Goal: Transaction & Acquisition: Obtain resource

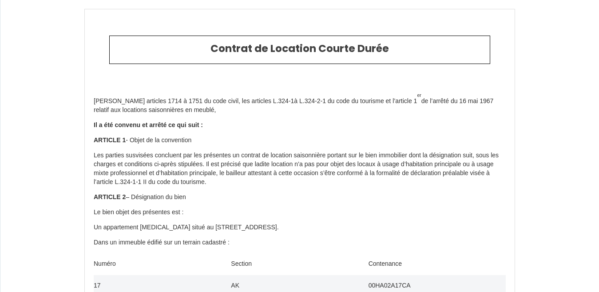
type input "[PHONE_NUMBER]"
drag, startPoint x: 565, startPoint y: 0, endPoint x: 598, endPoint y: 15, distance: 36.4
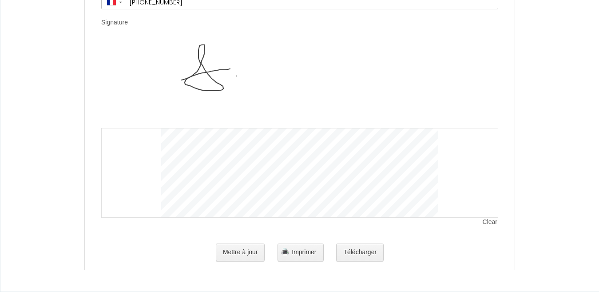
scroll to position [3008, 0]
click at [358, 249] on button "Télécharger" at bounding box center [360, 252] width 48 height 18
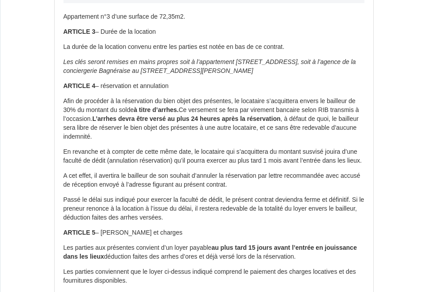
scroll to position [0, 0]
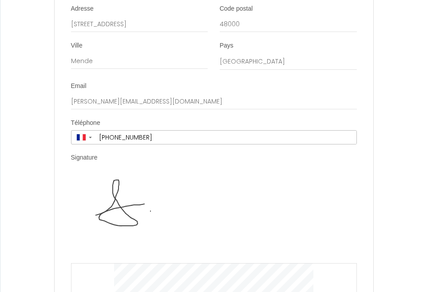
scroll to position [3183, 0]
